Goal: Find specific page/section: Find specific page/section

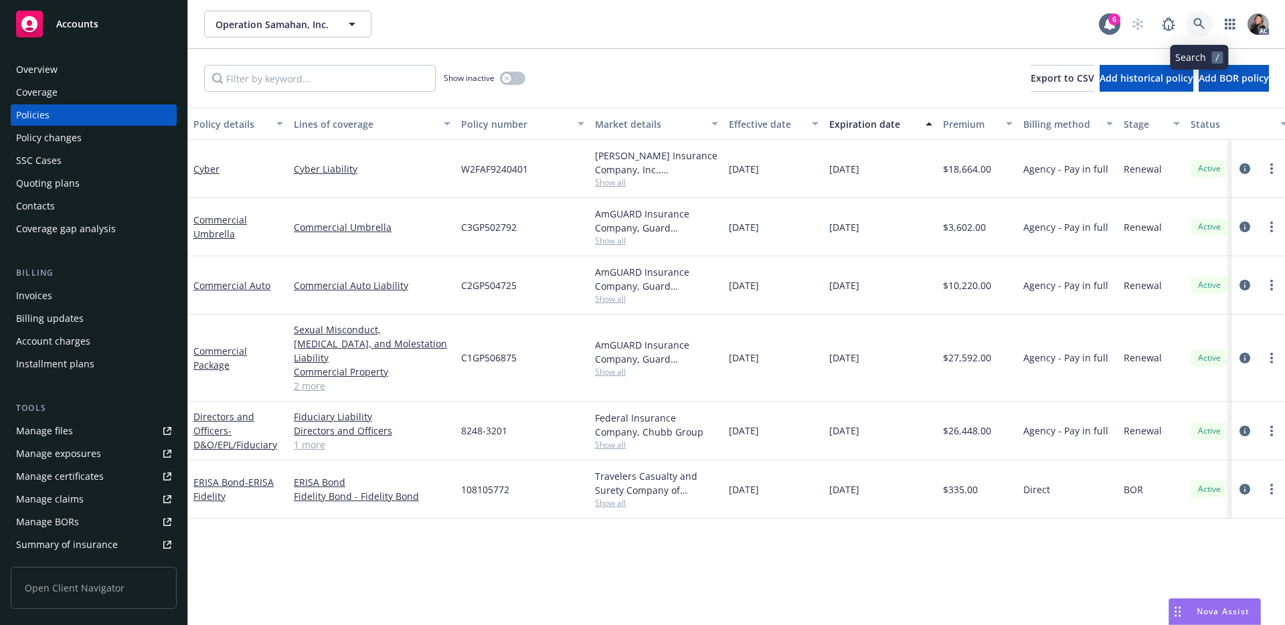
click at [1207, 23] on link at bounding box center [1199, 24] width 27 height 27
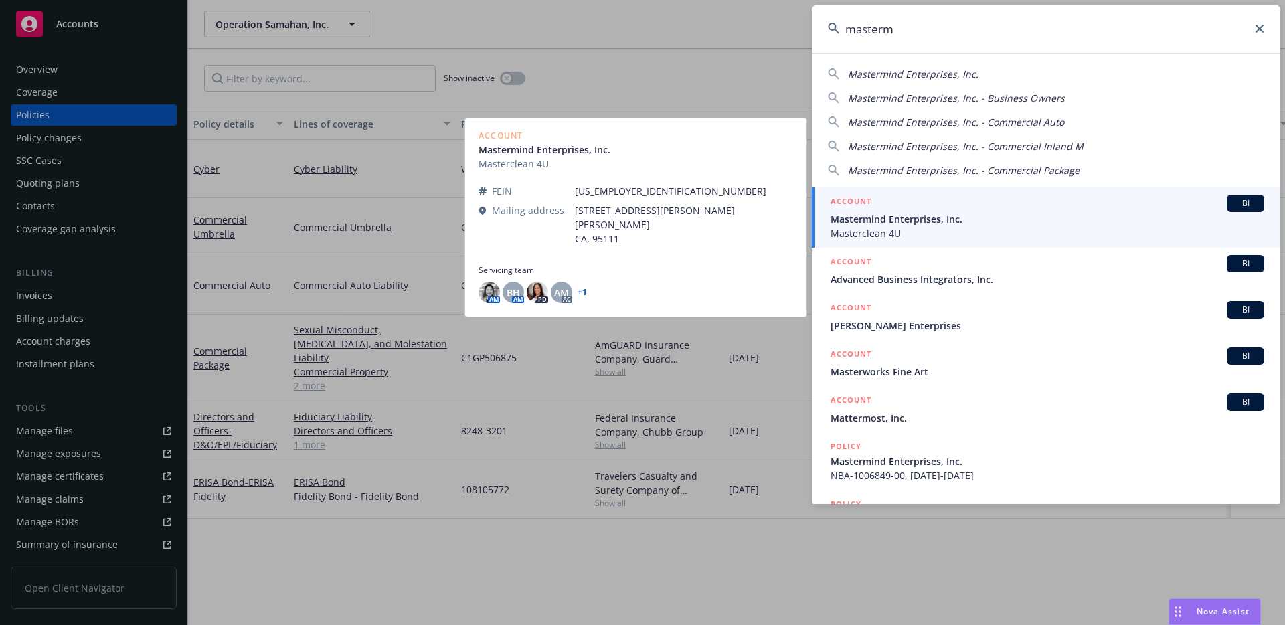
type input "masterm"
click at [957, 212] on span "Mastermind Enterprises, Inc." at bounding box center [1048, 219] width 434 height 14
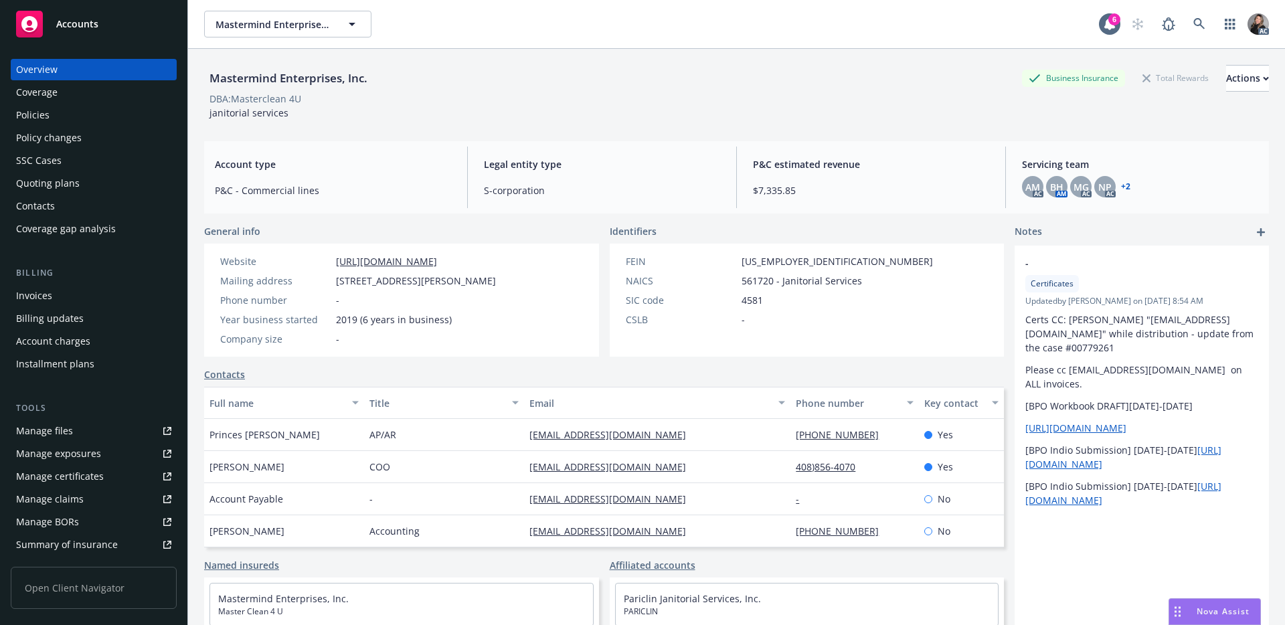
click at [68, 114] on div "Policies" at bounding box center [93, 114] width 155 height 21
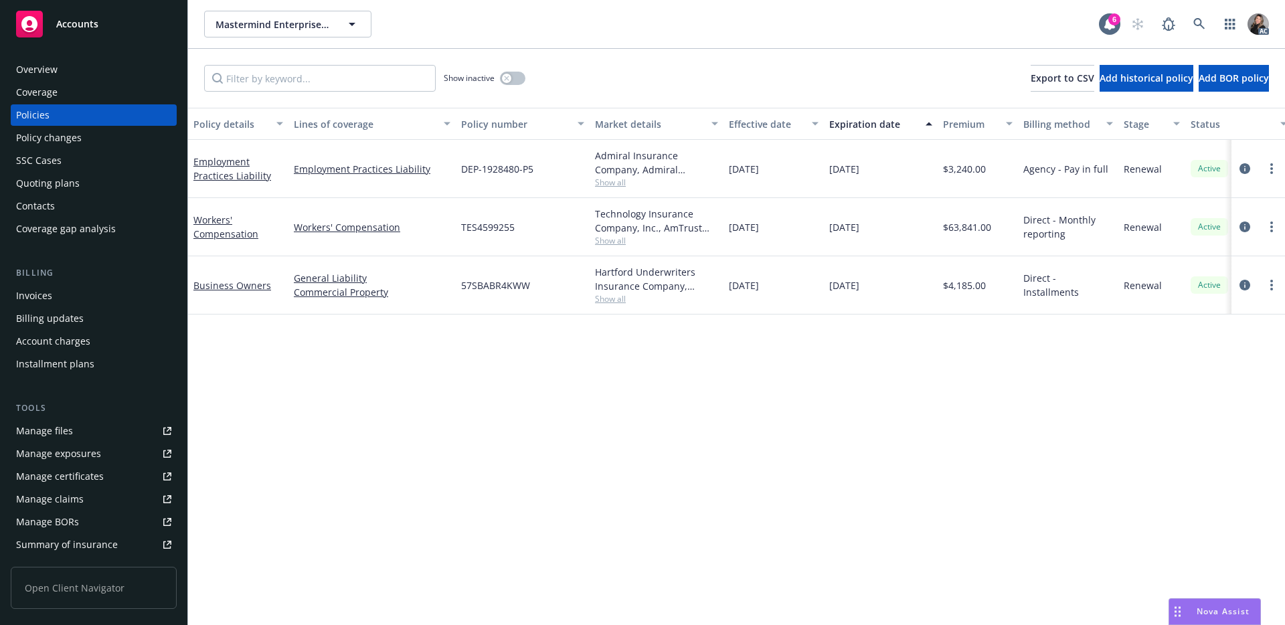
click at [396, 384] on div "Policy details Lines of coverage Policy number Market details Effective date Ex…" at bounding box center [736, 367] width 1097 height 518
